Goal: Find contact information: Find contact information

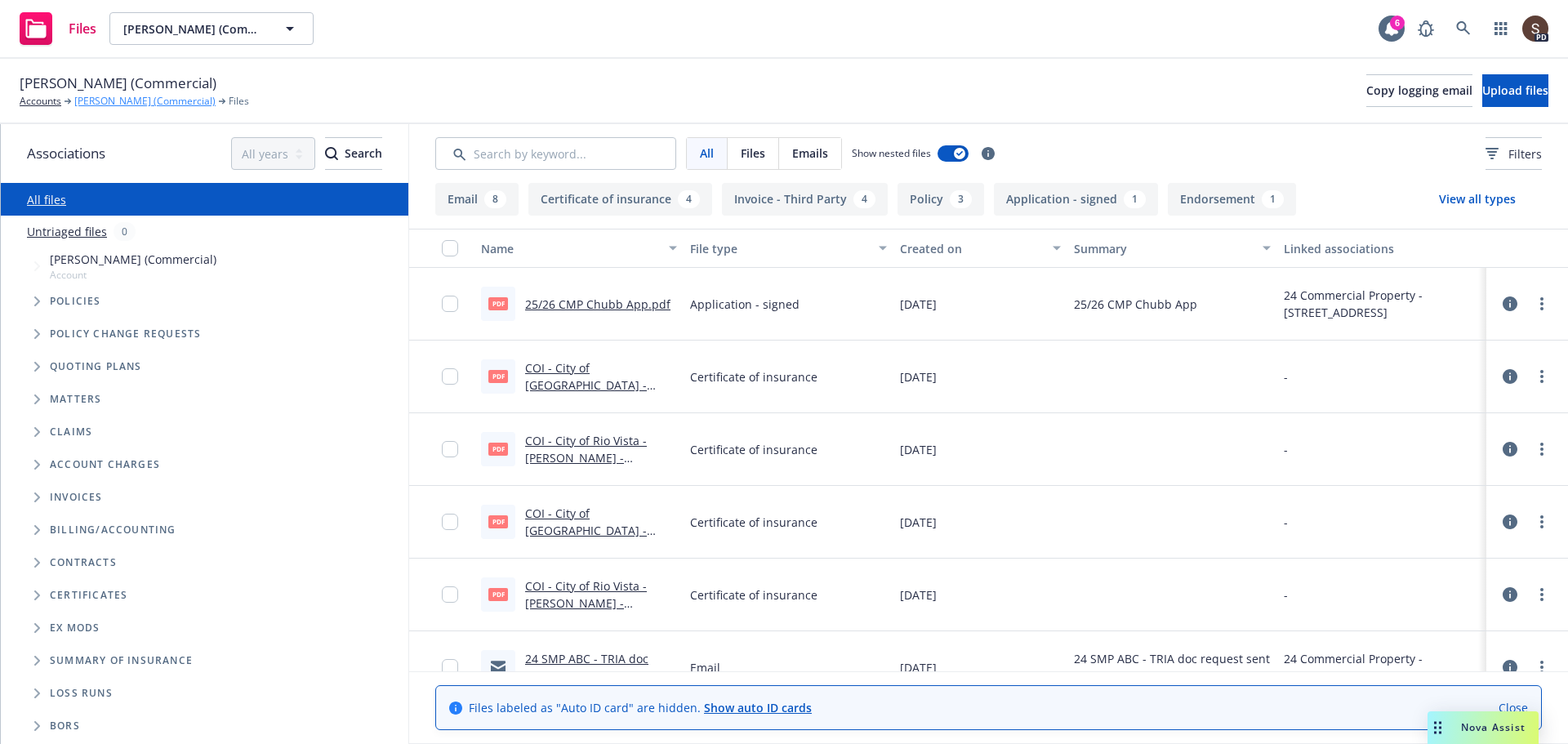
click at [137, 102] on link "[PERSON_NAME] (Commercial)" at bounding box center [145, 101] width 141 height 14
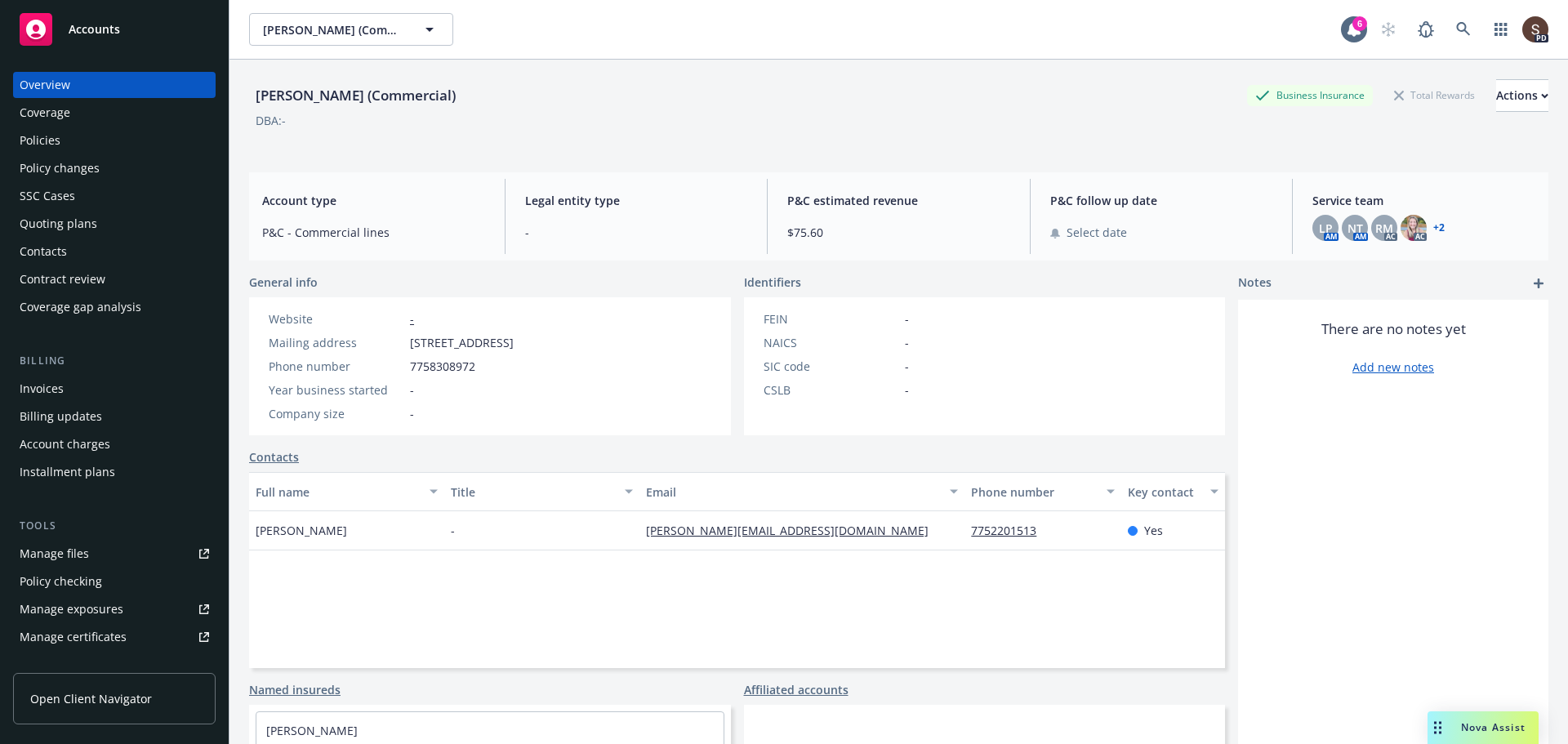
click at [48, 249] on div "Contacts" at bounding box center [43, 251] width 48 height 26
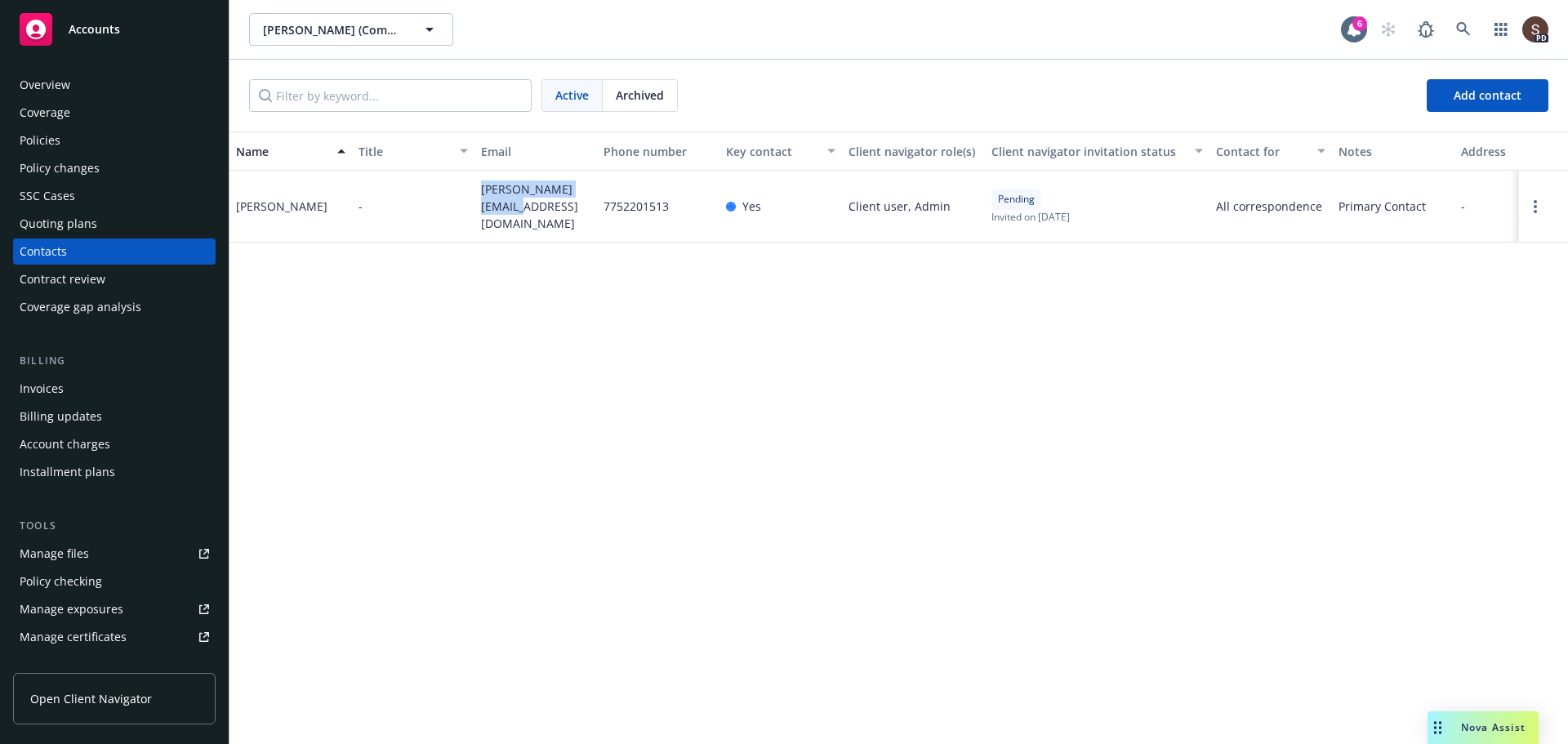
drag, startPoint x: 480, startPoint y: 194, endPoint x: 564, endPoint y: 209, distance: 85.3
click at [564, 209] on div "bob@peakairspeed.com" at bounding box center [535, 206] width 122 height 72
copy span "bob@peakairspeed.com"
